Goal: Task Accomplishment & Management: Use online tool/utility

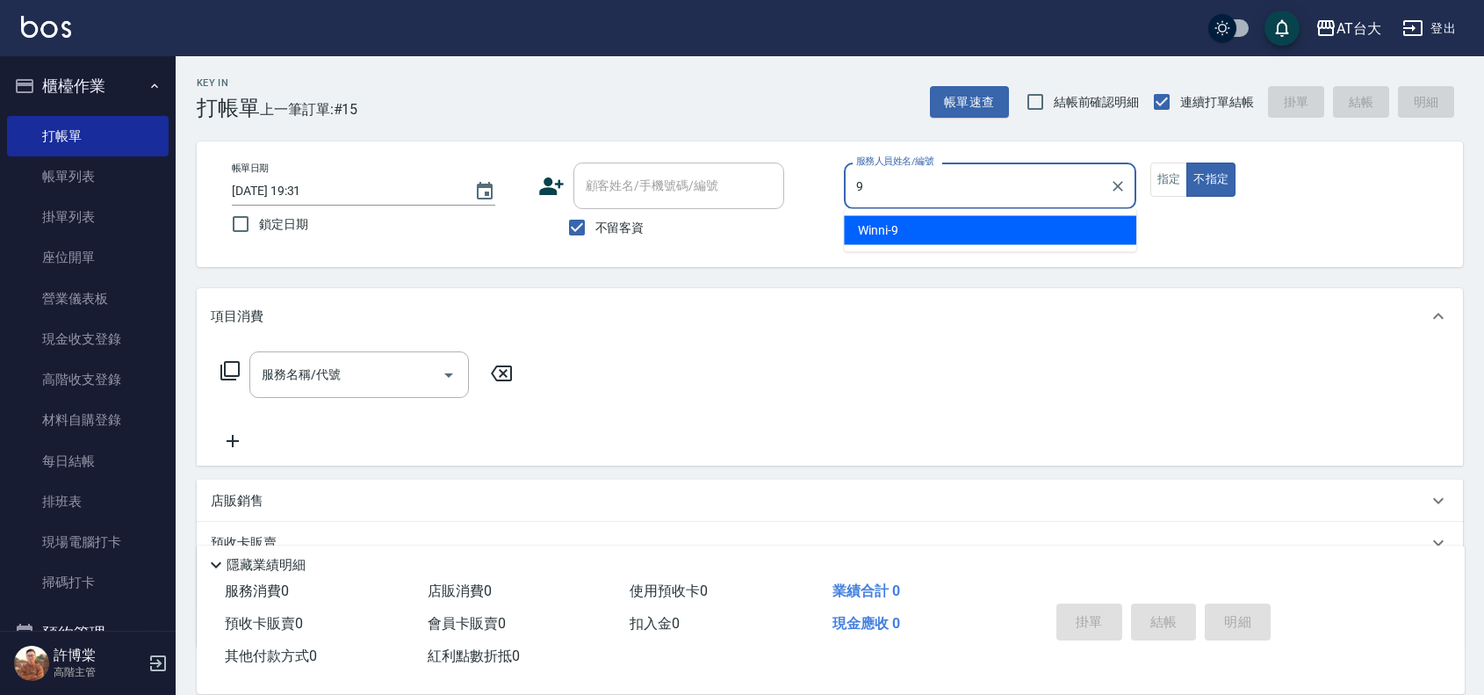
type input "Winni-9"
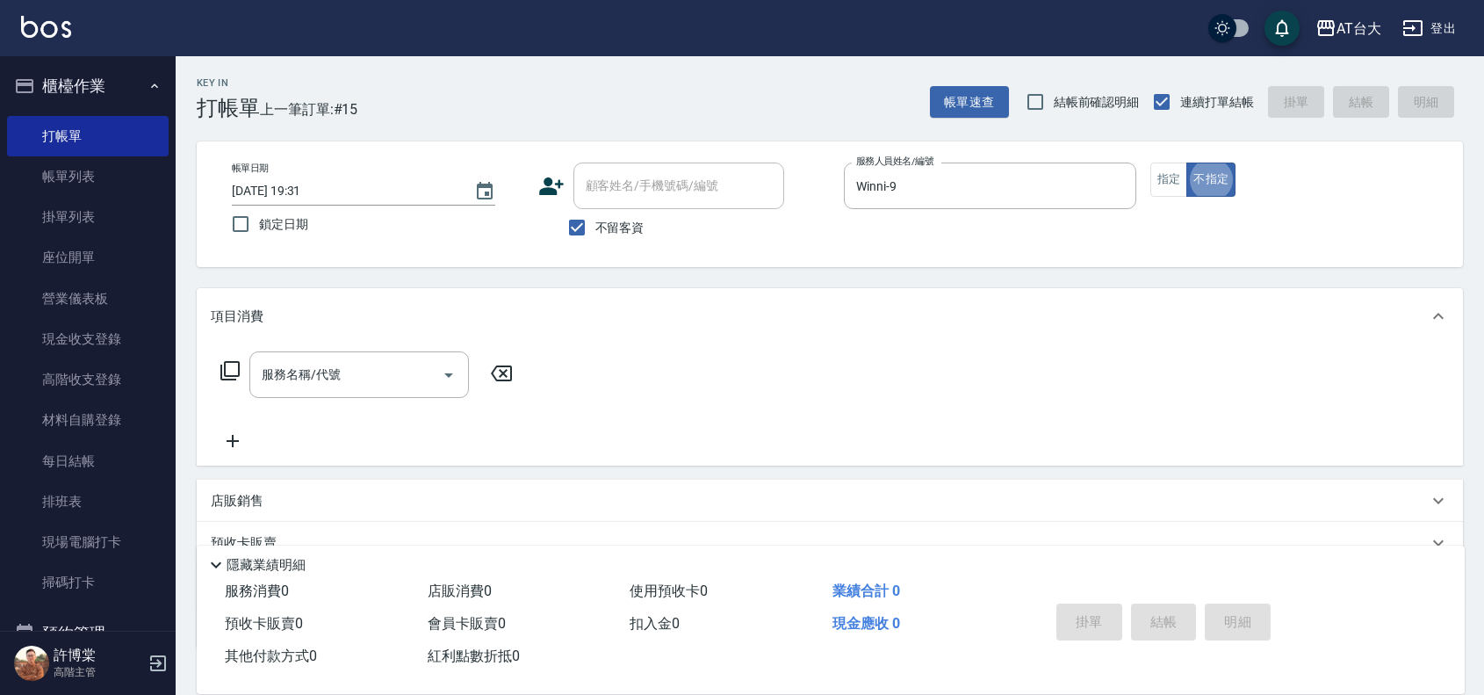
type button "false"
click at [1186, 182] on button "指定" at bounding box center [1169, 179] width 38 height 34
click at [266, 388] on input "服務名稱/代號" at bounding box center [345, 374] width 177 height 31
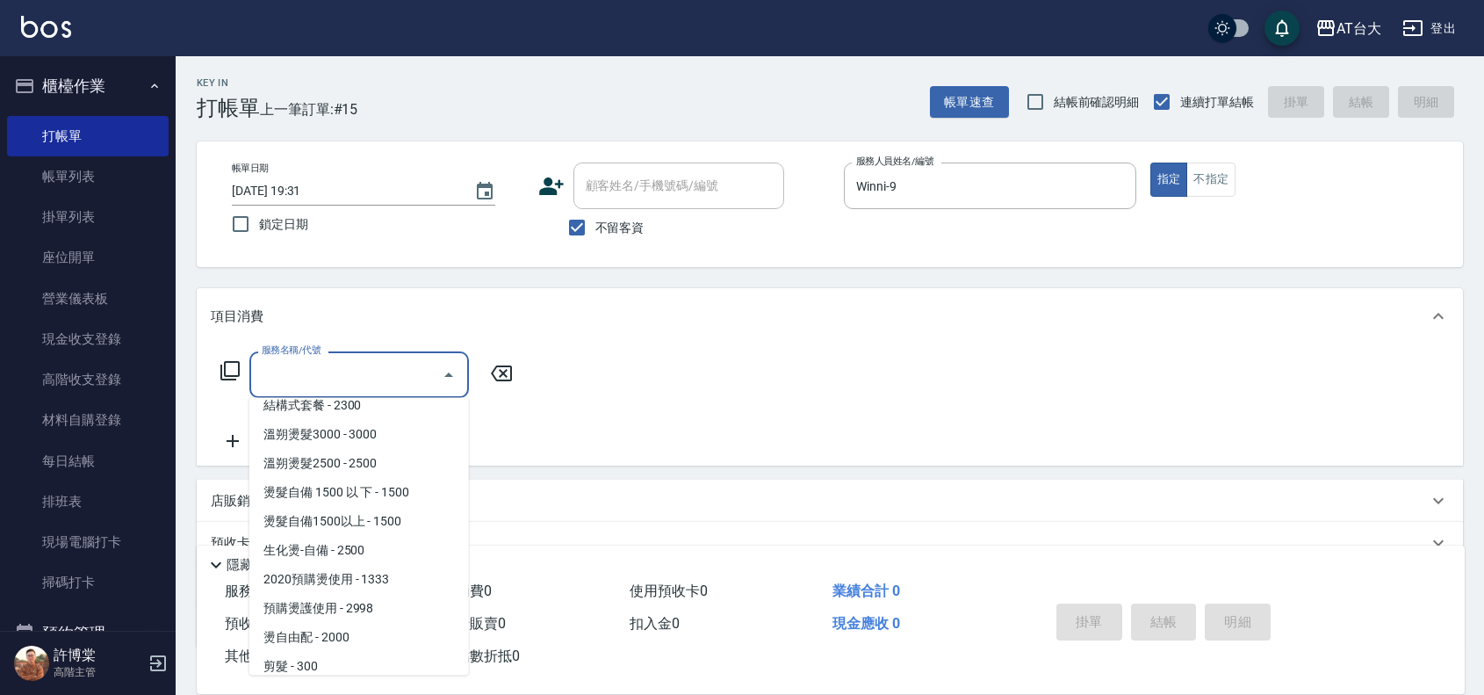
scroll to position [768, 0]
click at [348, 555] on span "生化燙-自備 - 2500" at bounding box center [359, 549] width 220 height 29
type input "生化燙-自備(227)"
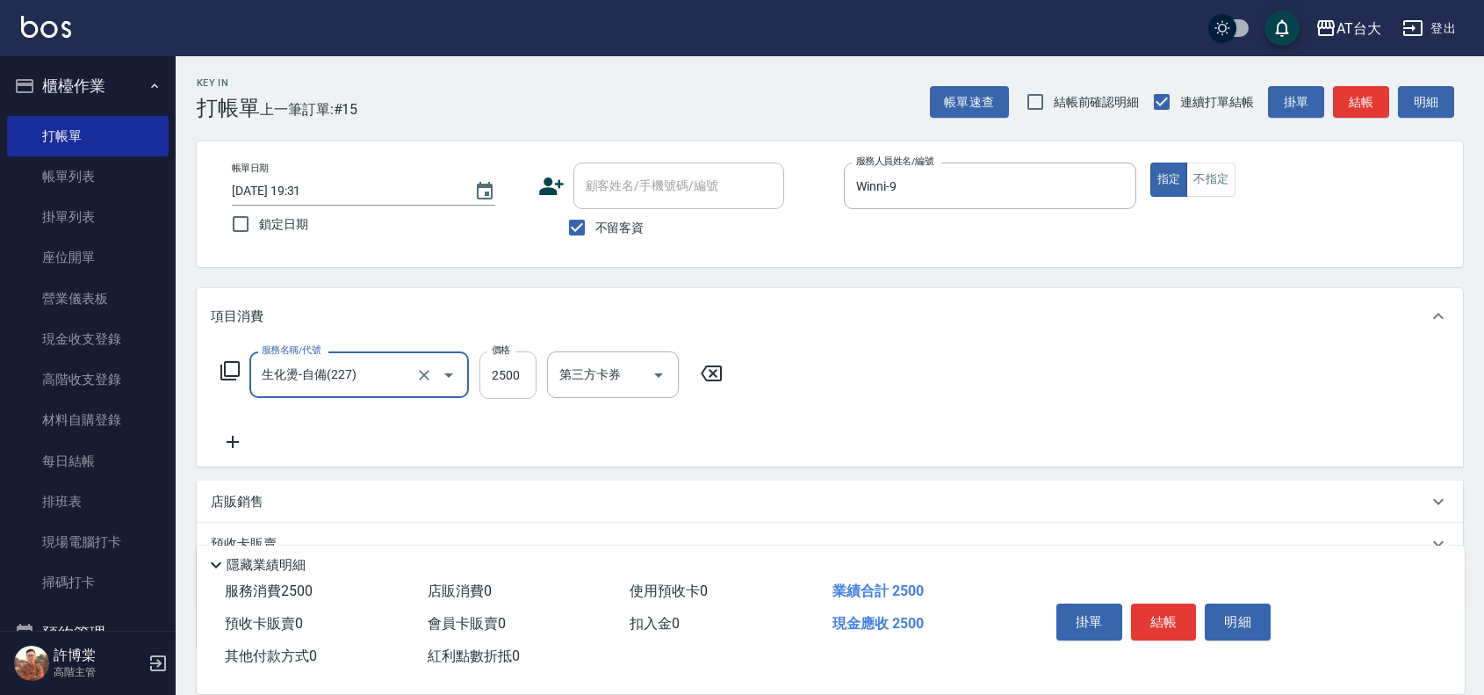
click at [494, 378] on input "2500" at bounding box center [507, 374] width 57 height 47
type input "2199"
click at [1137, 624] on button "結帳" at bounding box center [1164, 621] width 66 height 37
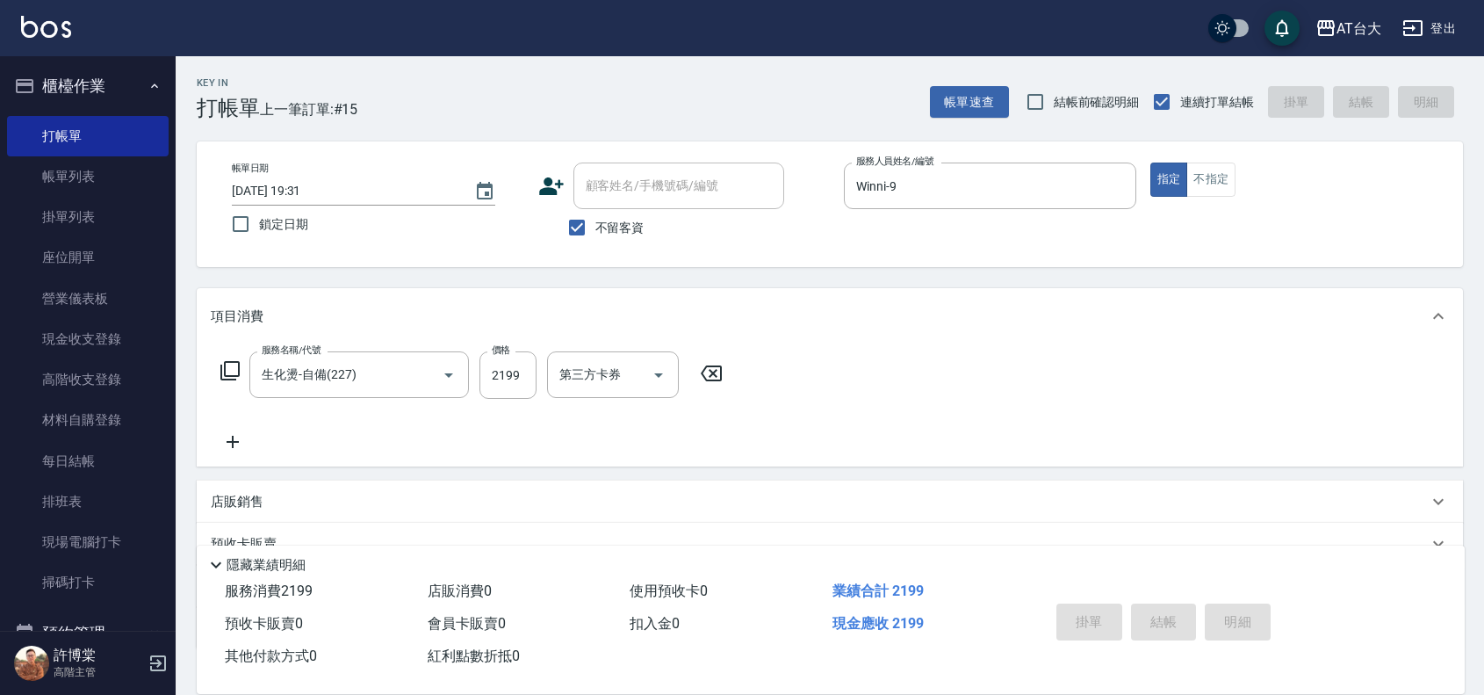
type input "2025/09/22 20:20"
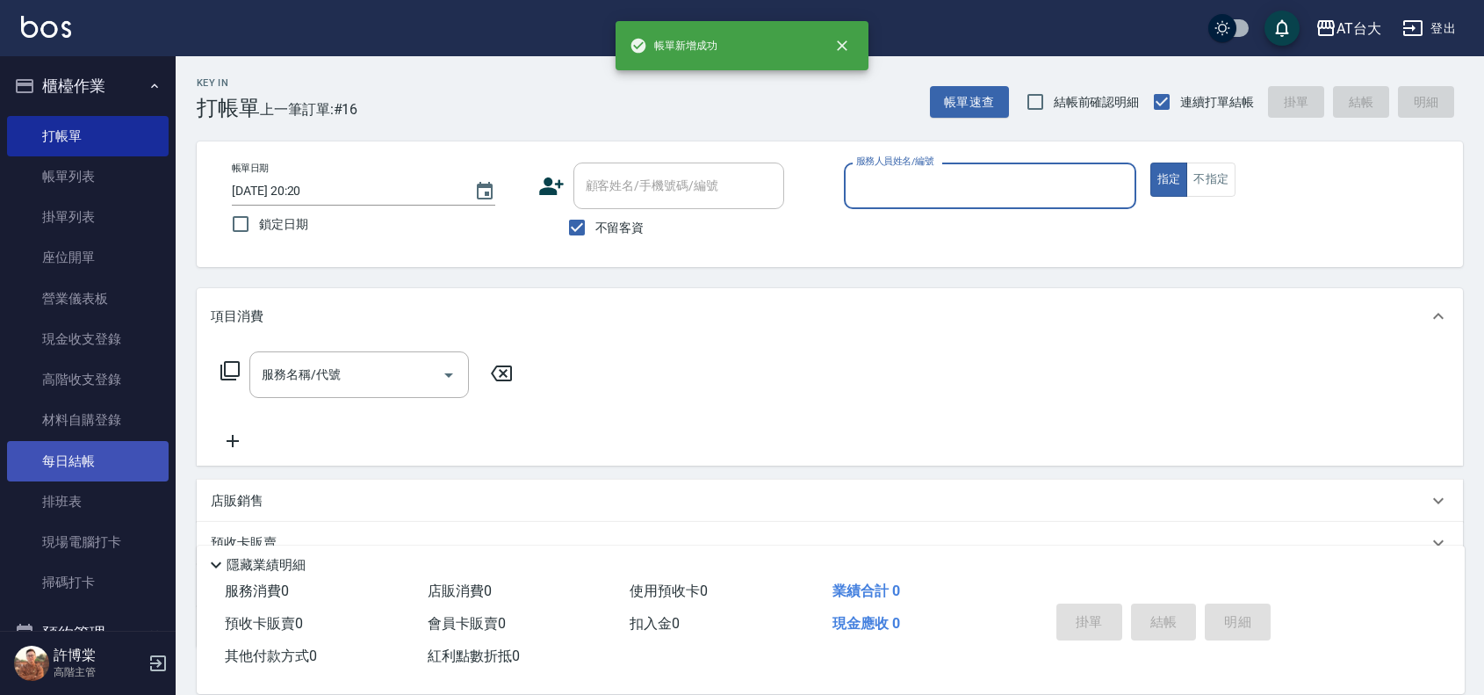
click at [132, 463] on link "每日結帳" at bounding box center [88, 461] width 162 height 40
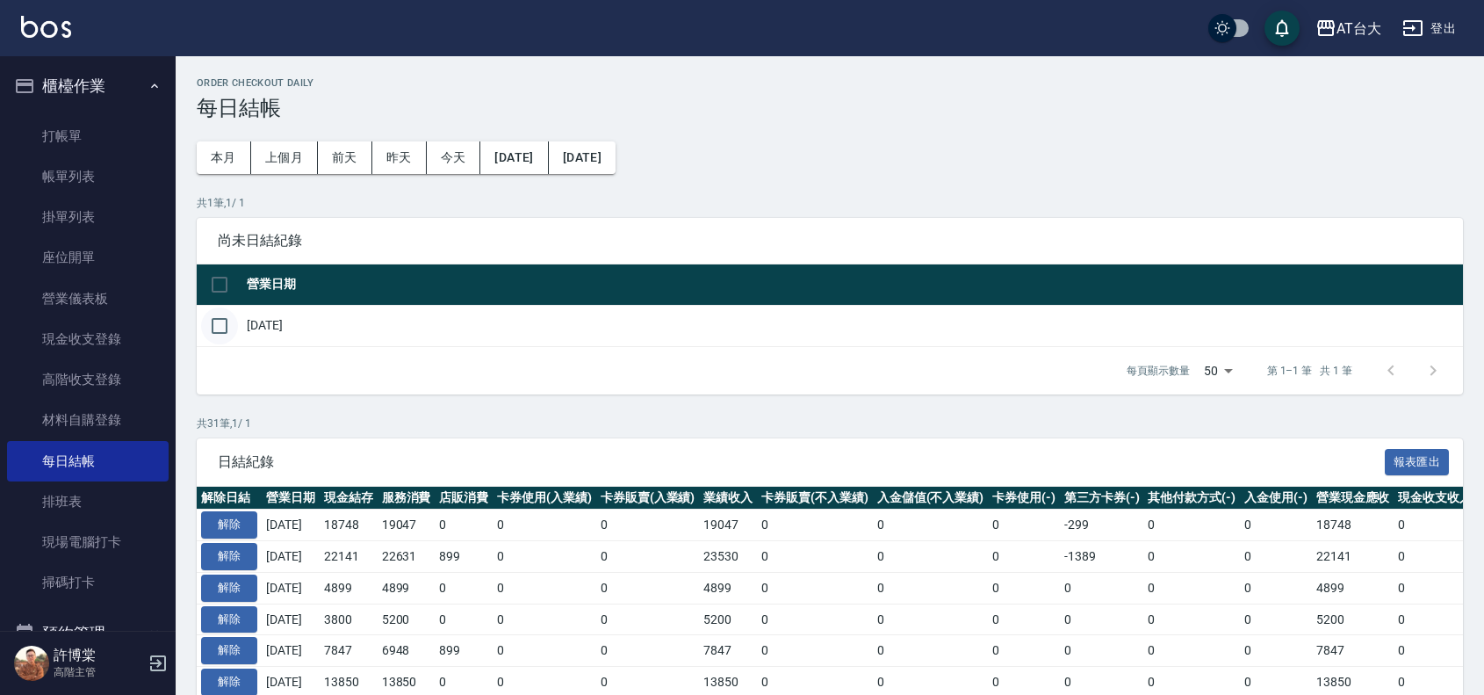
click at [226, 322] on input "checkbox" at bounding box center [219, 325] width 37 height 37
checkbox input "true"
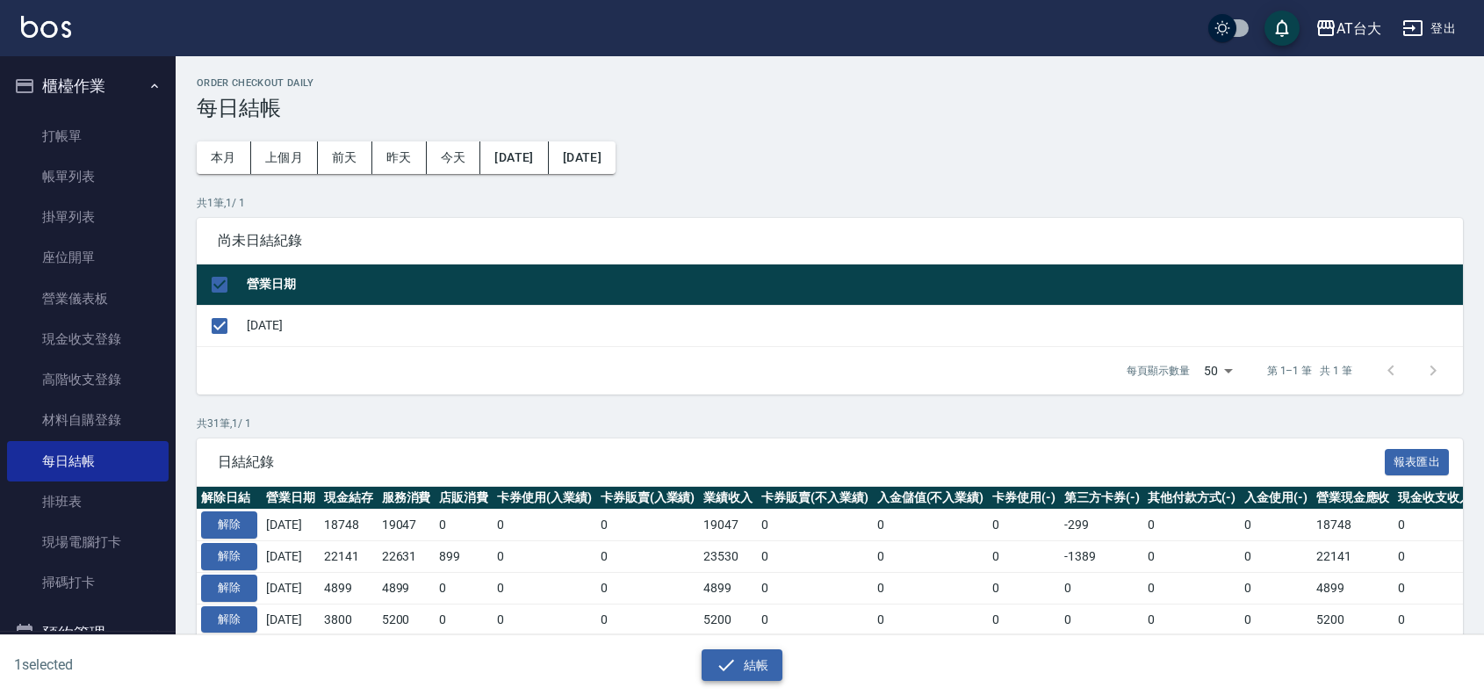
click at [736, 661] on button "結帳" at bounding box center [743, 665] width 82 height 32
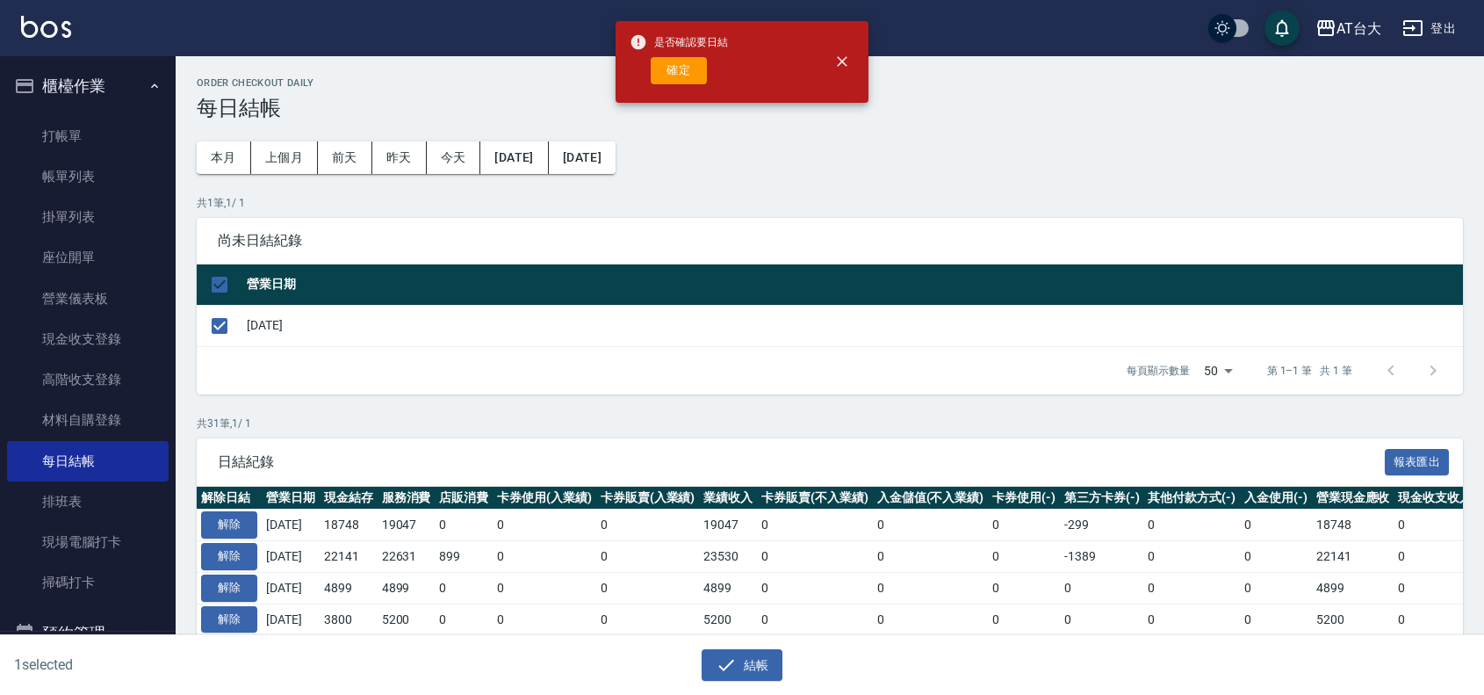
click at [686, 51] on div "是否確認要日結 確定" at bounding box center [679, 61] width 98 height 71
click at [689, 57] on button "確定" at bounding box center [679, 70] width 56 height 27
checkbox input "false"
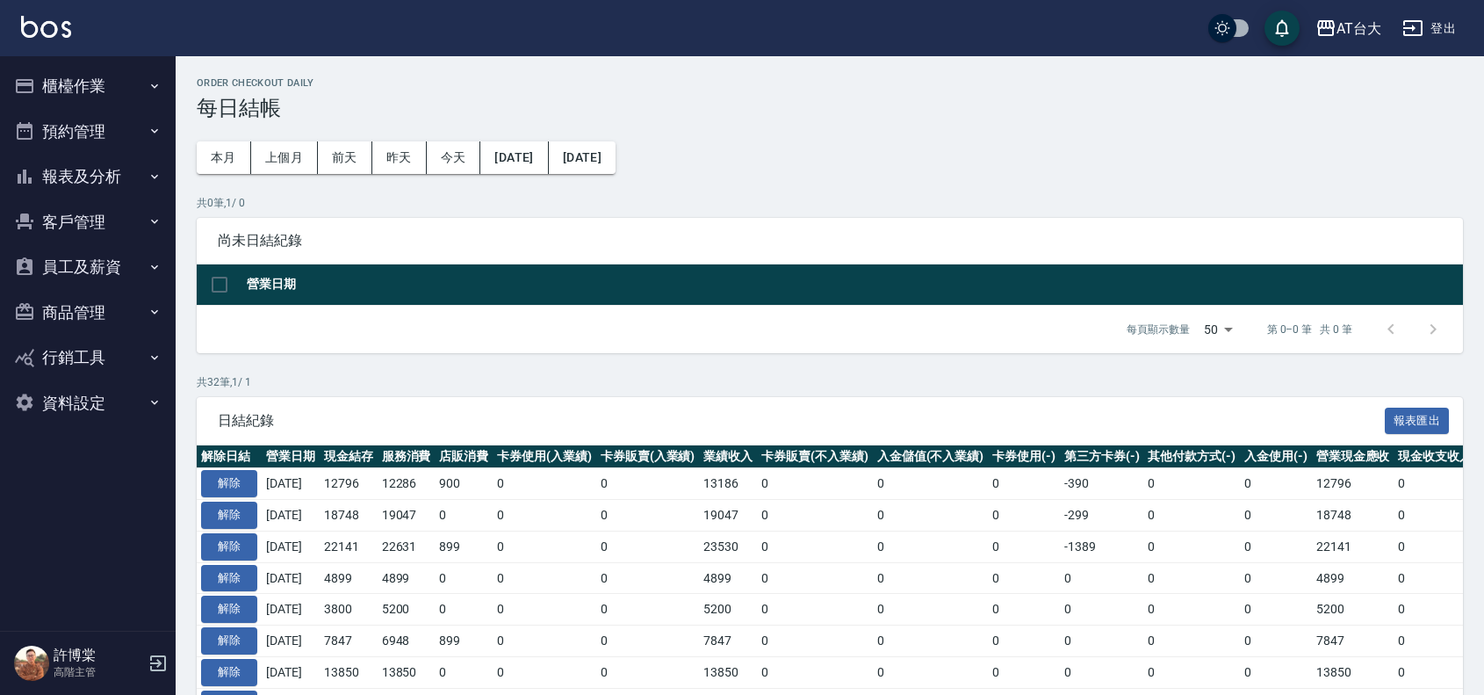
click at [40, 185] on button "報表及分析" at bounding box center [88, 177] width 162 height 46
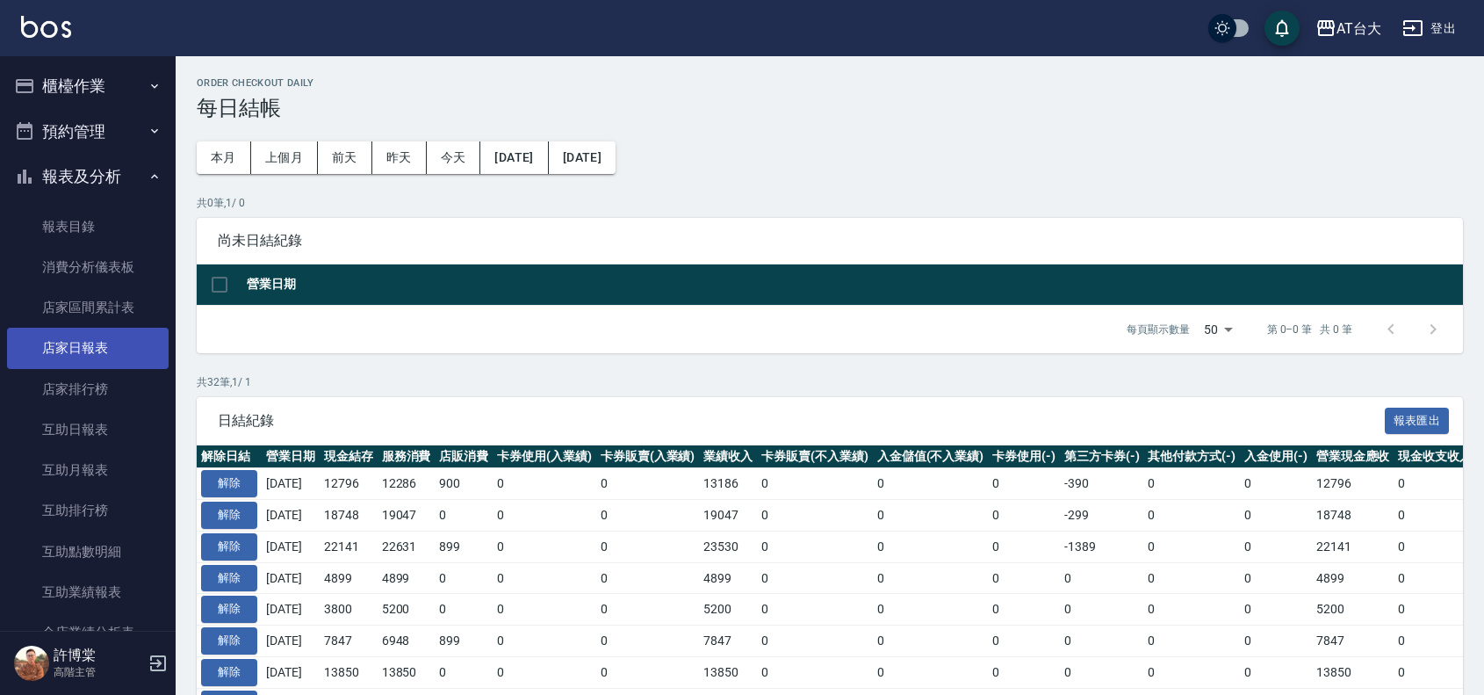
click at [83, 354] on link "店家日報表" at bounding box center [88, 348] width 162 height 40
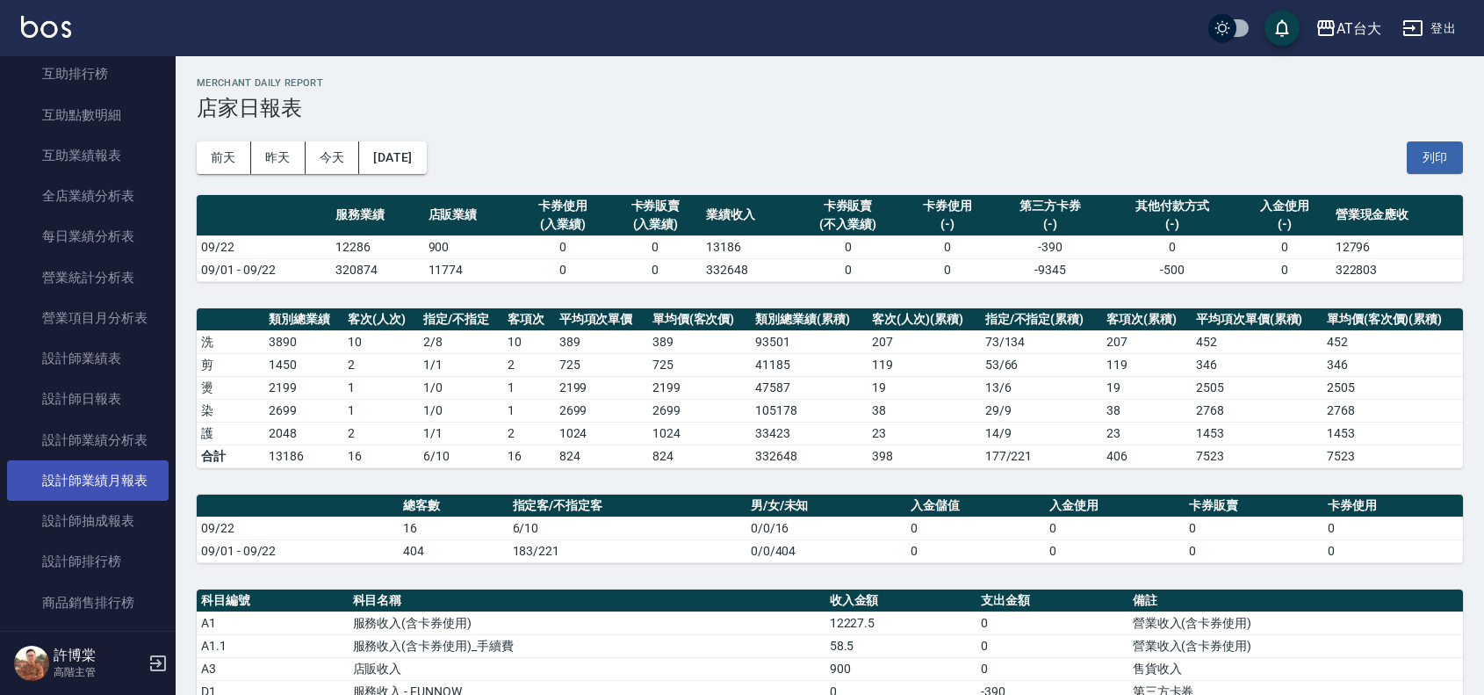
scroll to position [439, 0]
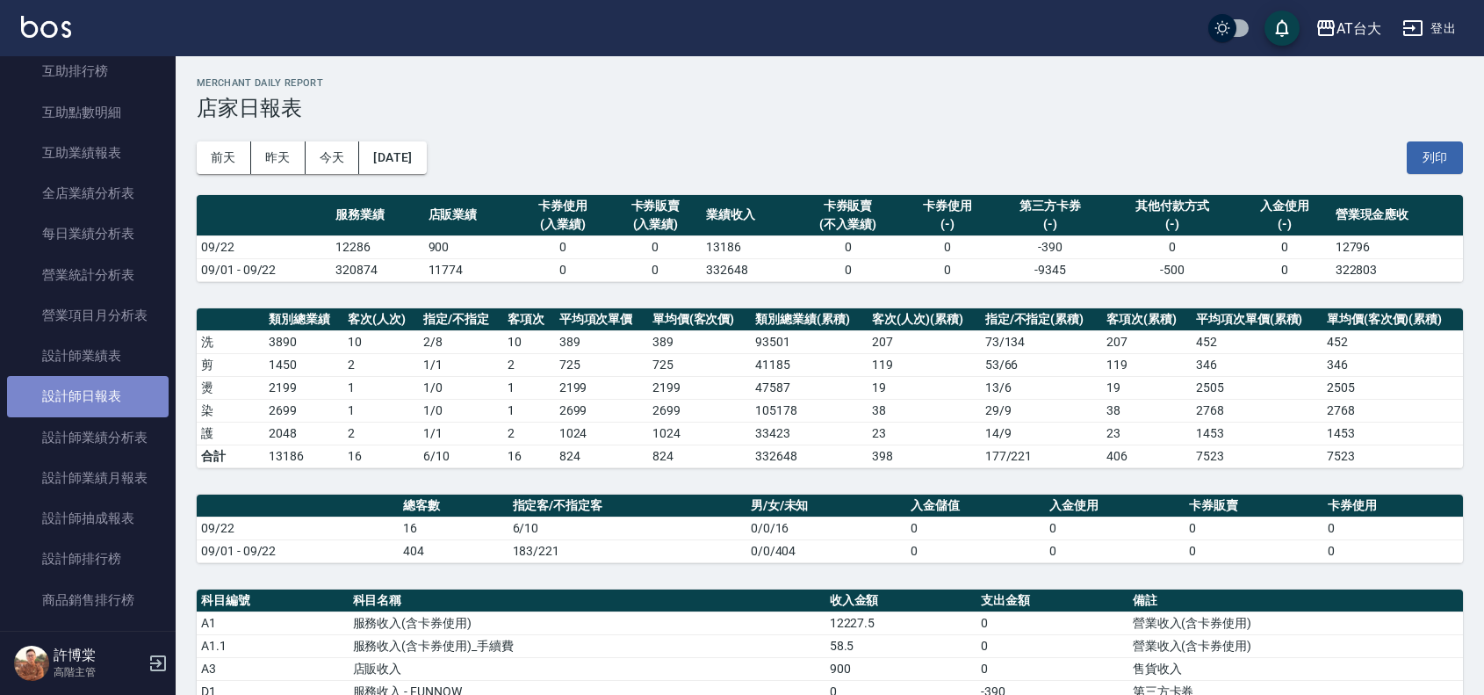
click at [134, 393] on link "設計師日報表" at bounding box center [88, 396] width 162 height 40
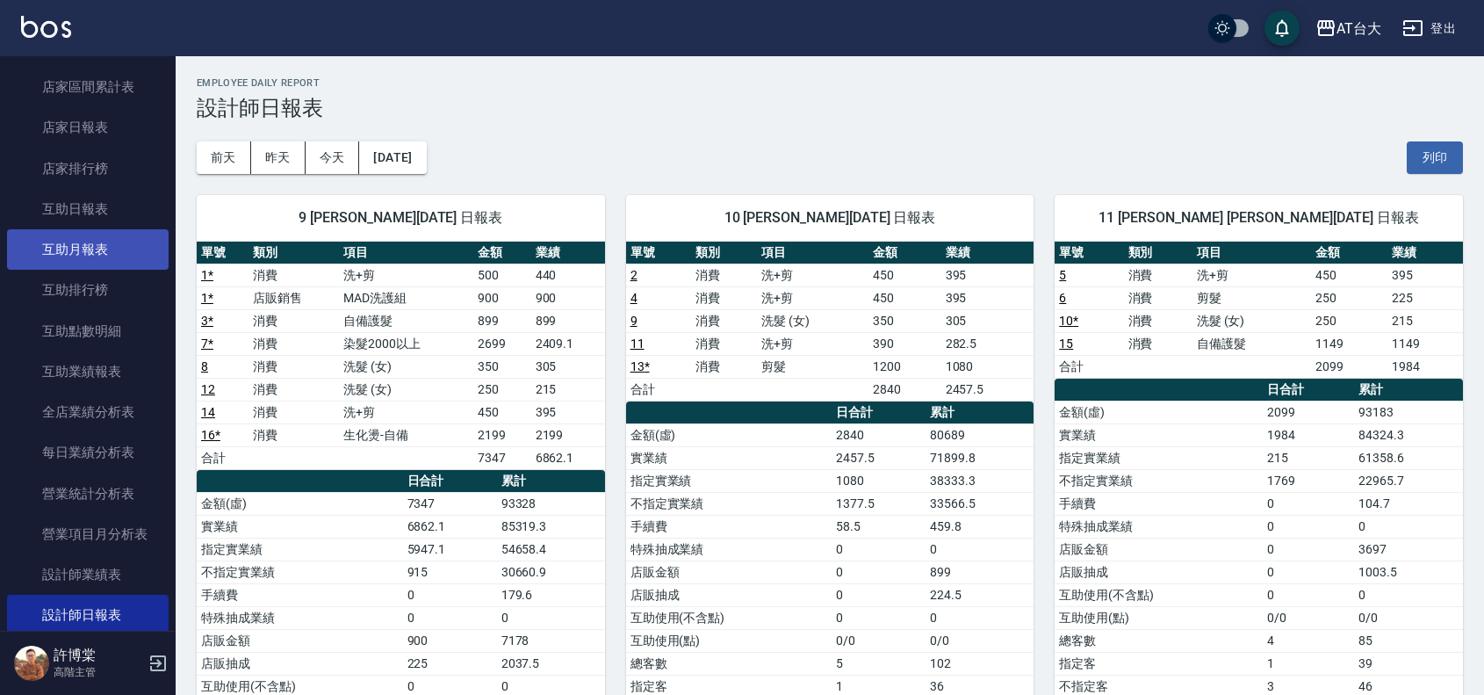
scroll to position [220, 0]
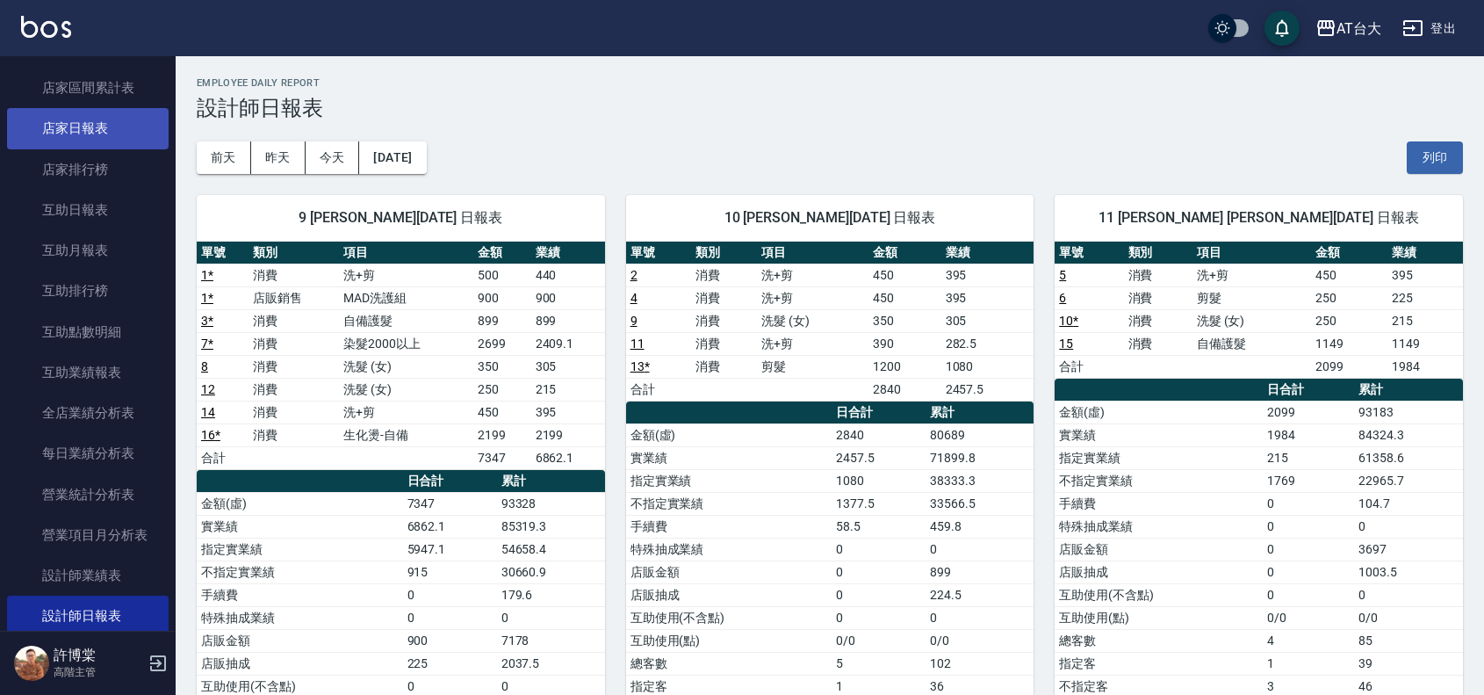
click at [105, 139] on link "店家日報表" at bounding box center [88, 128] width 162 height 40
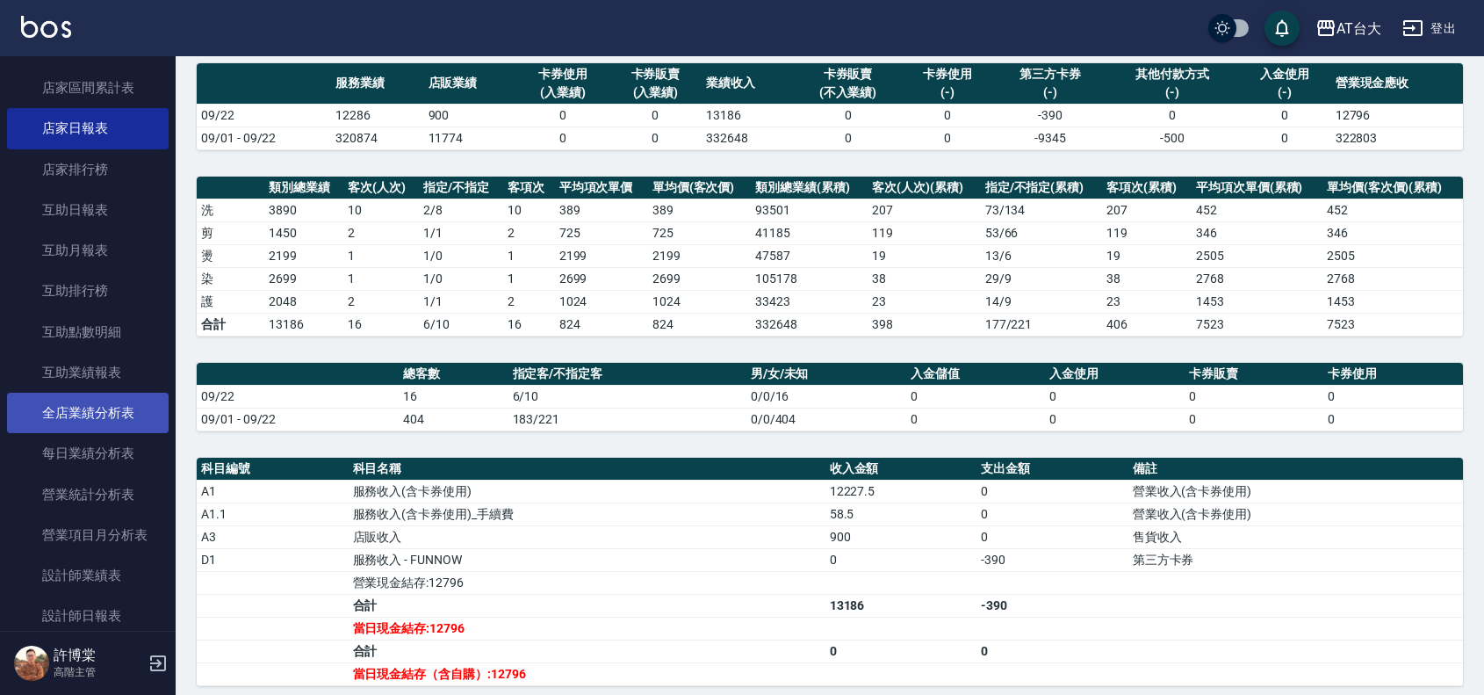
scroll to position [329, 0]
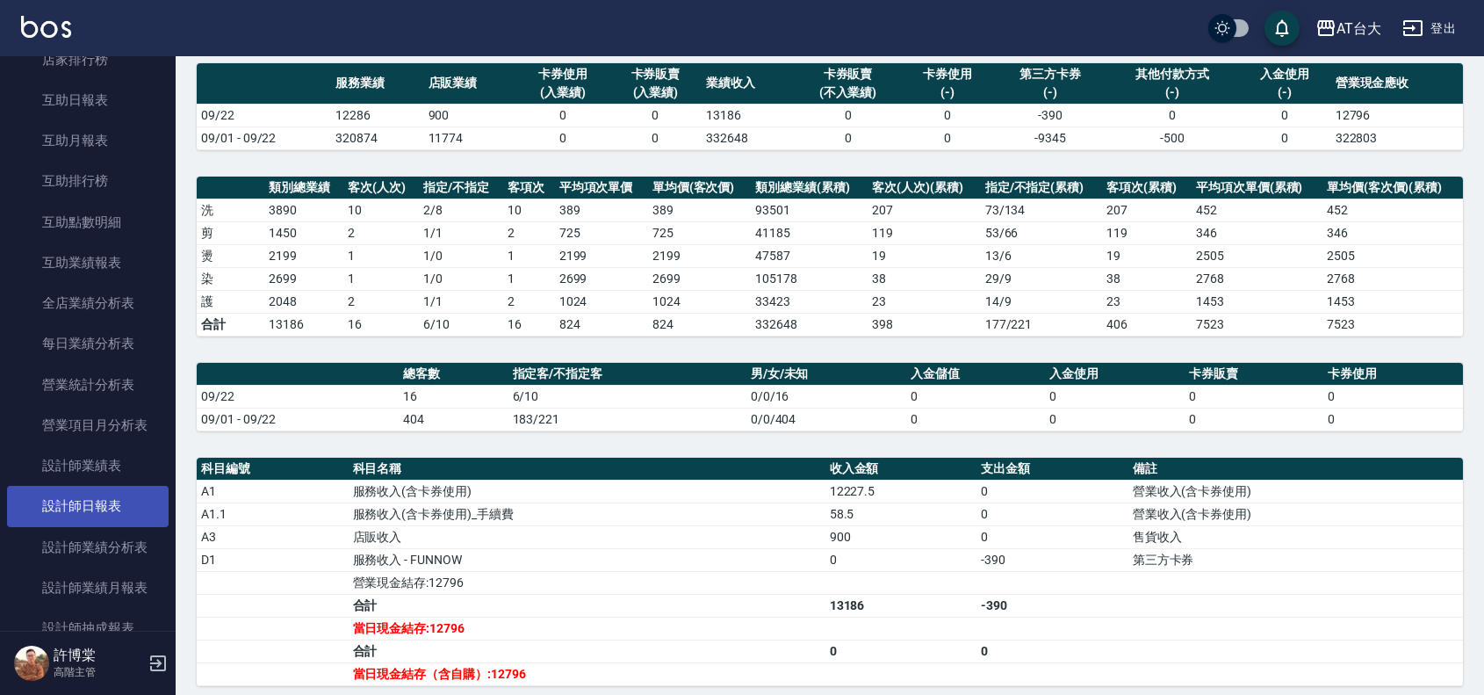
click at [115, 511] on link "設計師日報表" at bounding box center [88, 506] width 162 height 40
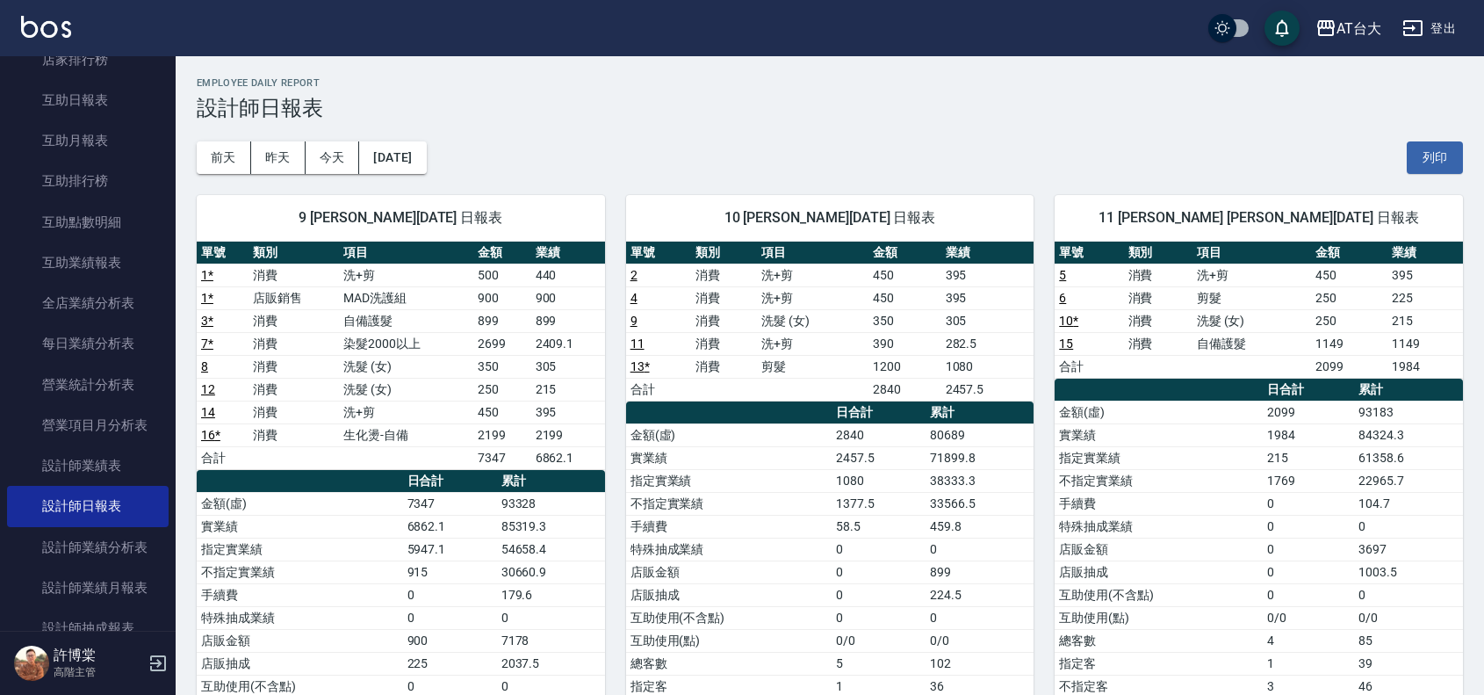
drag, startPoint x: 1482, startPoint y: 465, endPoint x: 1491, endPoint y: 524, distance: 59.5
click at [1484, 524] on html "AT台大 登出 櫃檯作業 打帳單 帳單列表 掛單列表 座位開單 營業儀表板 現金收支登錄 高階收支登錄 材料自購登錄 每日結帳 排班表 現場電腦打卡 掃碼打卡…" at bounding box center [742, 450] width 1484 height 900
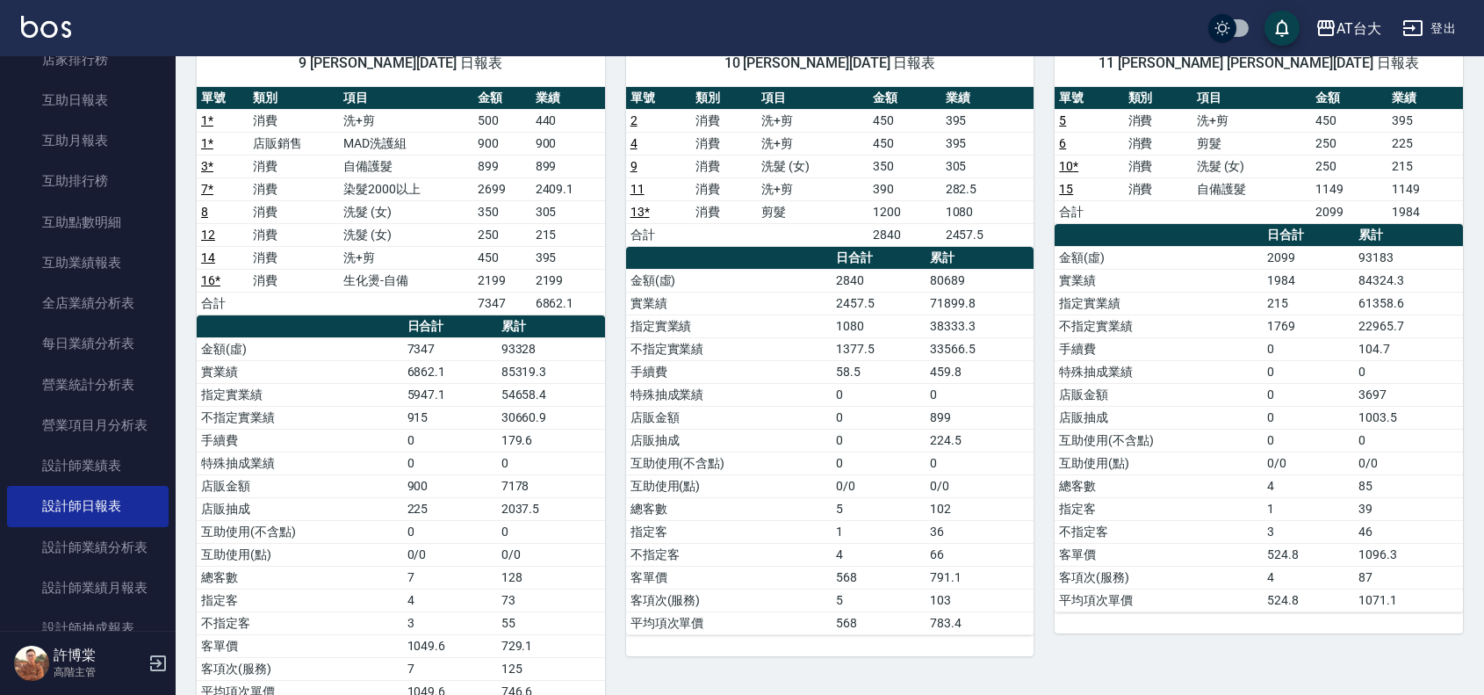
scroll to position [151, 0]
